Goal: Book appointment/travel/reservation

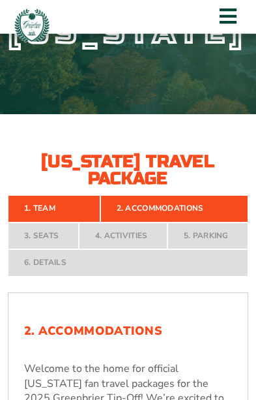
scroll to position [102, 0]
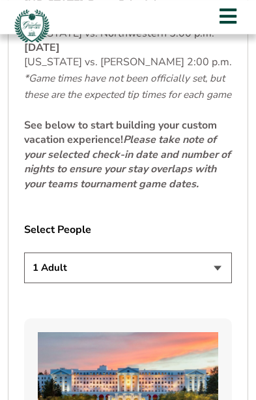
click at [223, 265] on select "1 Adult 2 Adults 3 Adults 4 Adults 2 Adults + 1 Child 2 Adults + 2 Children 2 A…" at bounding box center [128, 267] width 208 height 31
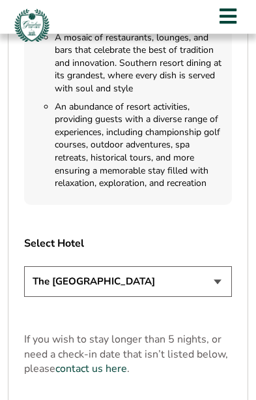
click at [226, 267] on select "The [GEOGRAPHIC_DATA]" at bounding box center [128, 281] width 208 height 31
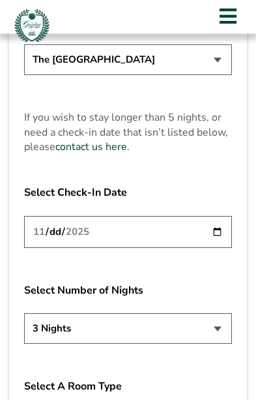
scroll to position [1808, 0]
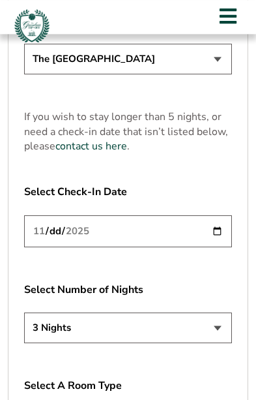
click at [222, 312] on select "3 Nights 4 Nights 5 Nights" at bounding box center [128, 327] width 208 height 31
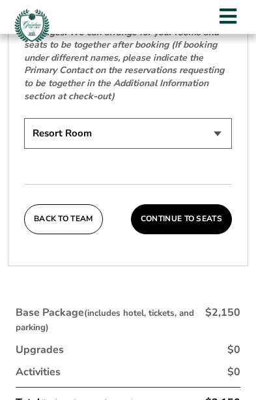
scroll to position [2300, 0]
click at [216, 118] on select "Resort Room" at bounding box center [128, 133] width 208 height 31
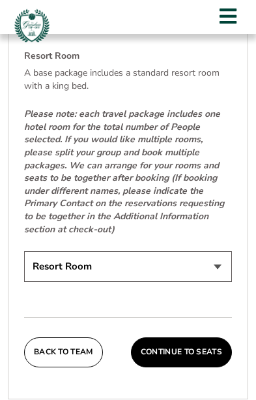
scroll to position [2163, 0]
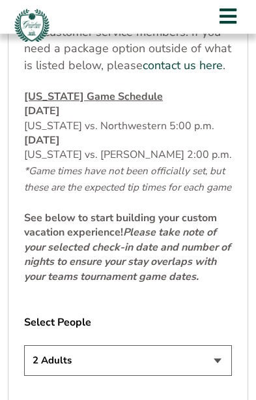
click at [228, 359] on select "1 Adult 2 Adults 3 Adults 4 Adults 2 Adults + 1 Child 2 Adults + 2 Children 2 A…" at bounding box center [128, 360] width 208 height 31
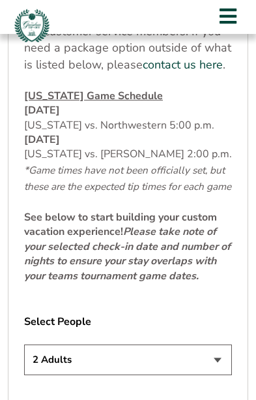
select select "1 Adult"
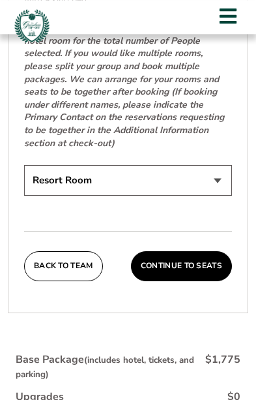
scroll to position [2224, 0]
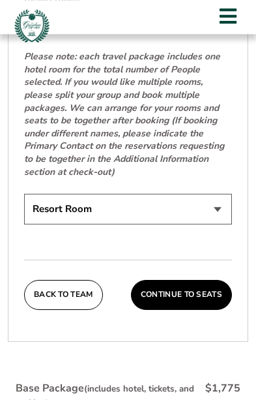
click at [194, 280] on button "Continue To Seats" at bounding box center [181, 295] width 101 height 30
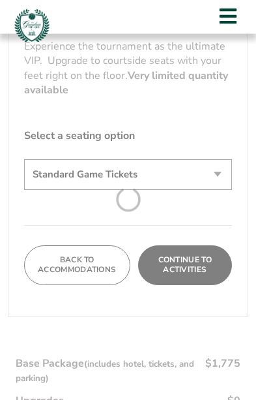
scroll to position [623, 0]
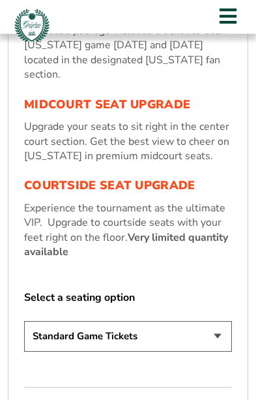
click at [226, 321] on select "Standard Game Tickets Midcourt Seat Upgrade (+$130 per person) Courtside Seat U…" at bounding box center [128, 336] width 208 height 31
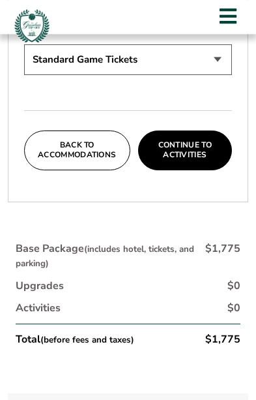
click at [190, 130] on button "Continue To Activities" at bounding box center [185, 150] width 95 height 40
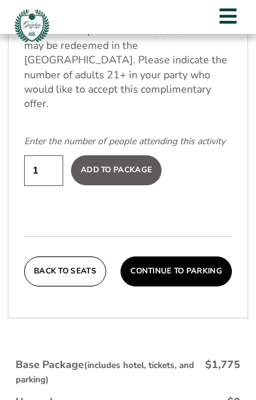
scroll to position [1159, 0]
click at [196, 256] on button "Continue To Parking" at bounding box center [176, 271] width 111 height 30
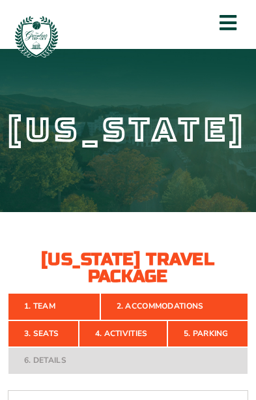
scroll to position [0, 0]
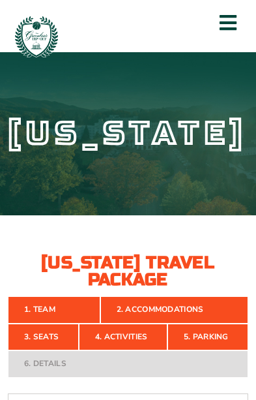
click at [146, 358] on nav "1. Team 2. Accommodations 3. Seats 4. Activities 5. Parking 6. Details" at bounding box center [128, 336] width 241 height 81
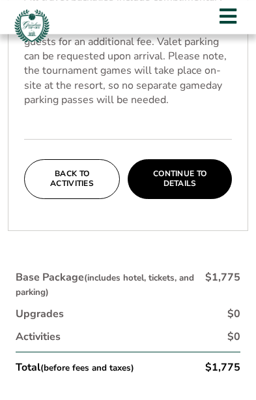
click at [192, 173] on button "Continue To Details" at bounding box center [180, 179] width 104 height 40
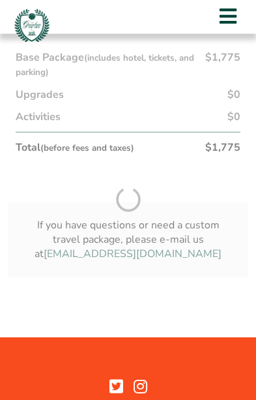
scroll to position [831, 0]
